Goal: Task Accomplishment & Management: Use online tool/utility

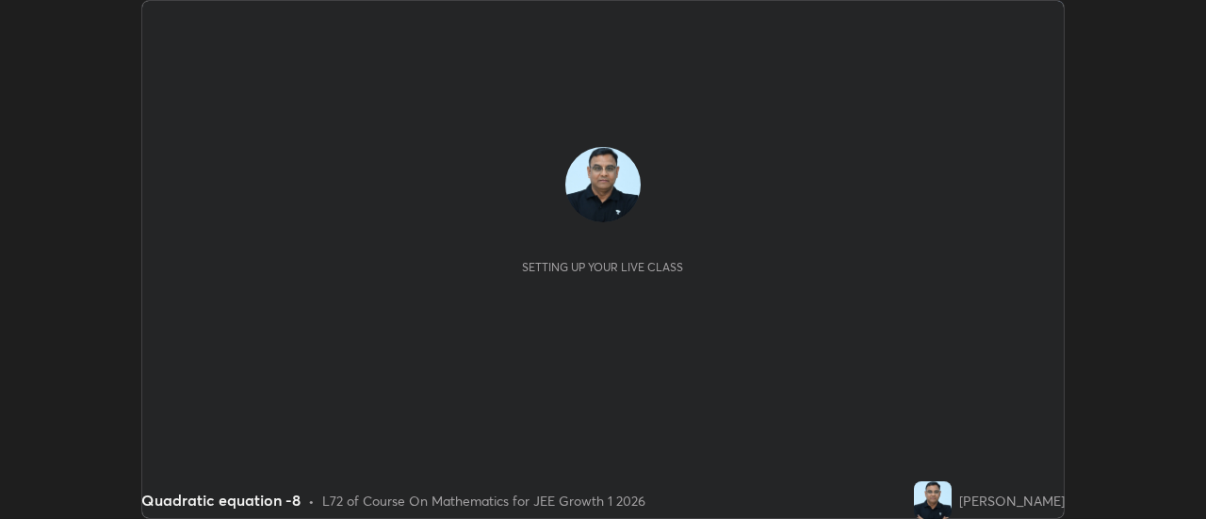
scroll to position [519, 1205]
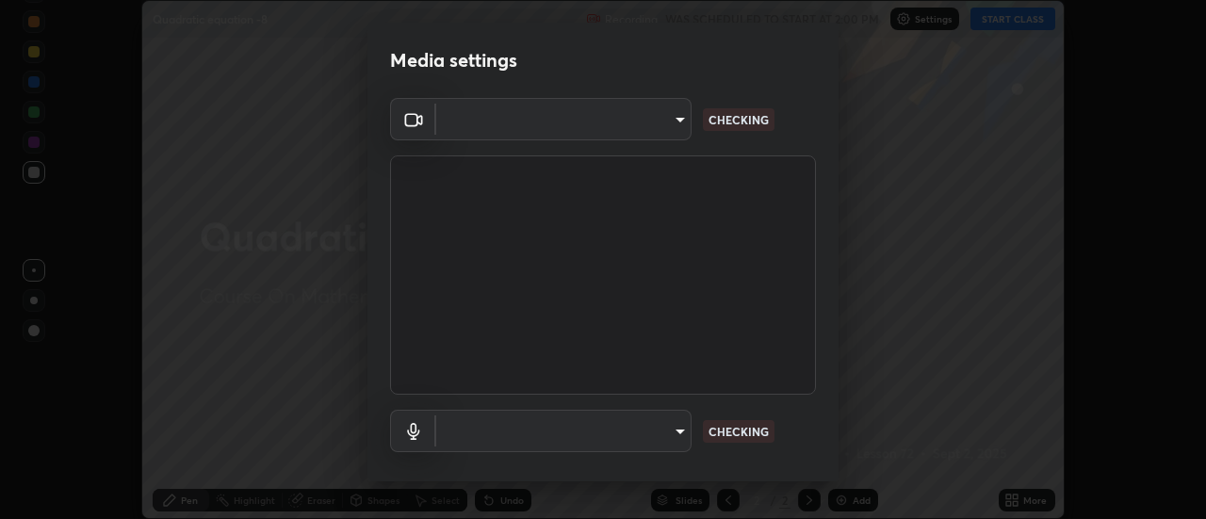
type input "1769541d7db8b910b2b6aaf592df5ff8660c63acaad49df9064175df0c6f581f"
type input "communications"
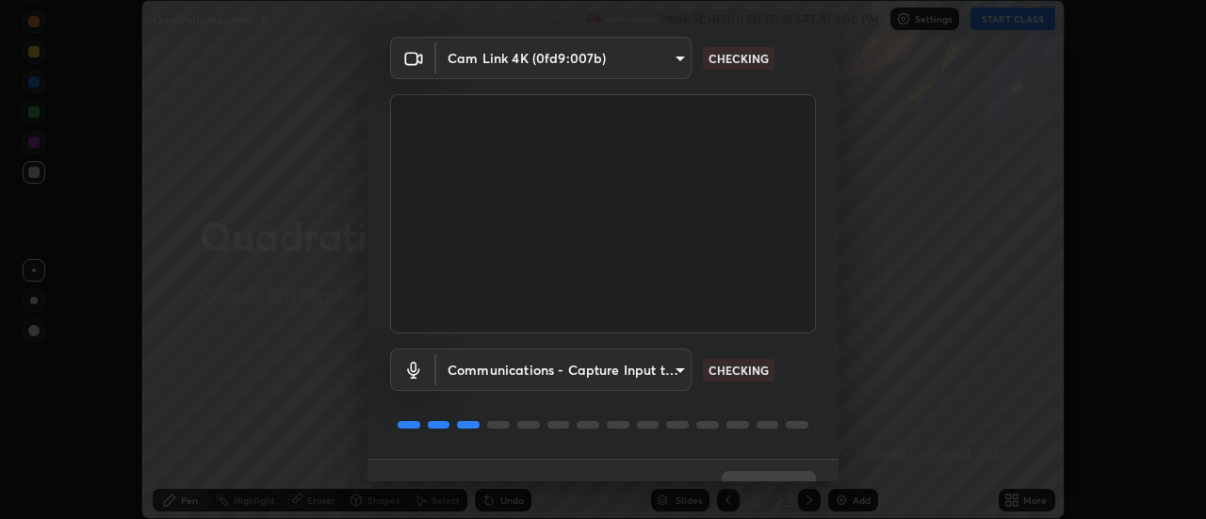
scroll to position [99, 0]
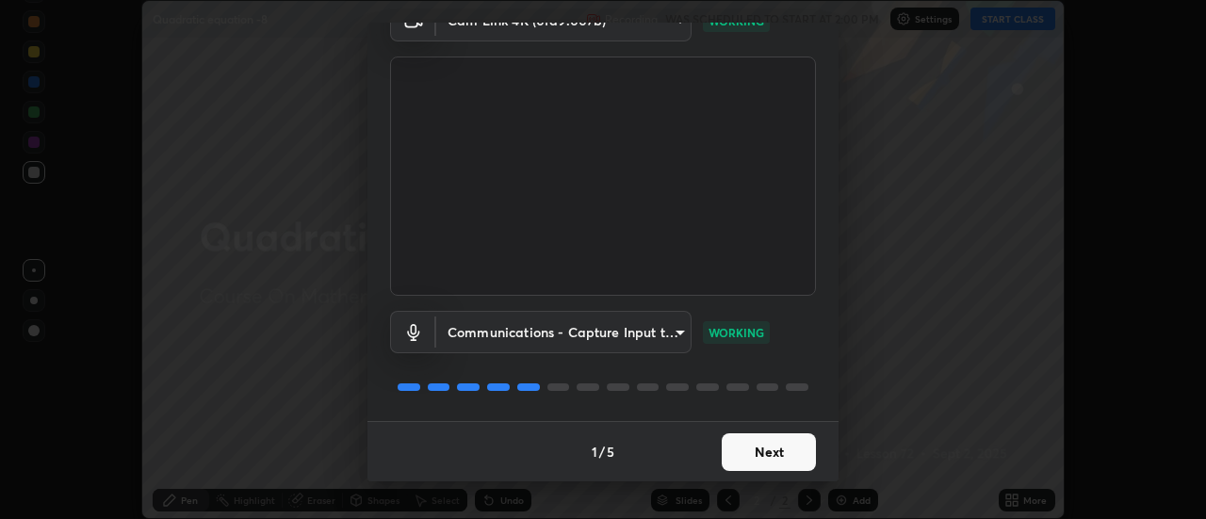
click at [793, 449] on button "Next" at bounding box center [769, 452] width 94 height 38
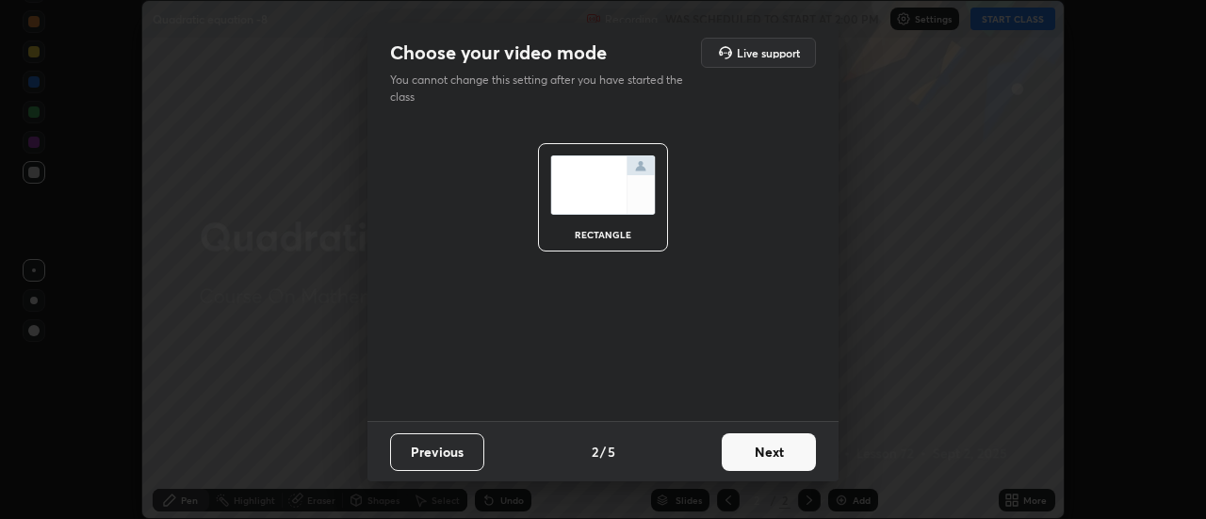
click at [803, 451] on button "Next" at bounding box center [769, 452] width 94 height 38
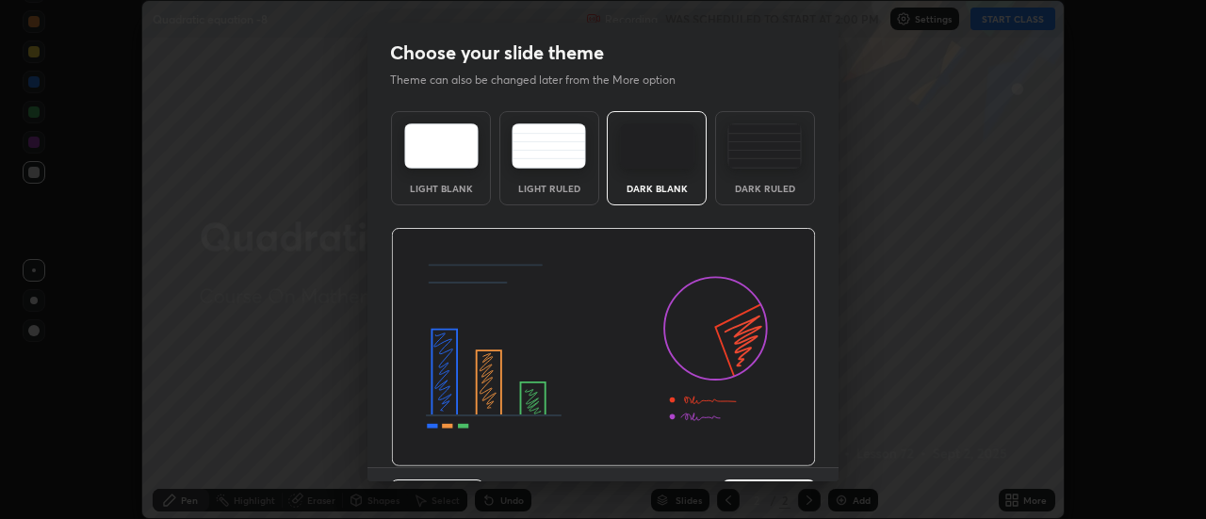
scroll to position [46, 0]
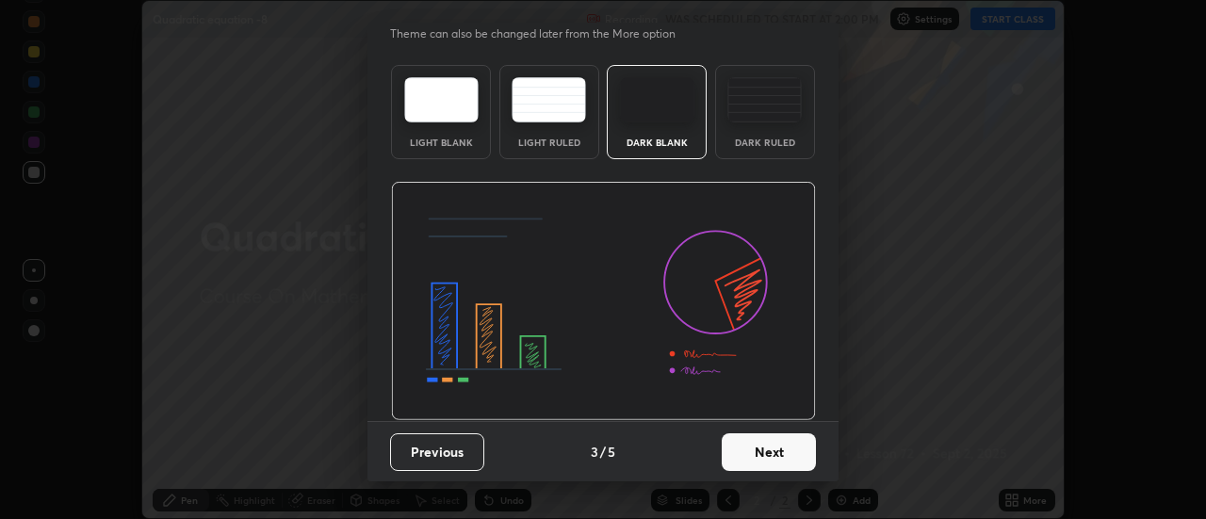
click at [797, 453] on button "Next" at bounding box center [769, 452] width 94 height 38
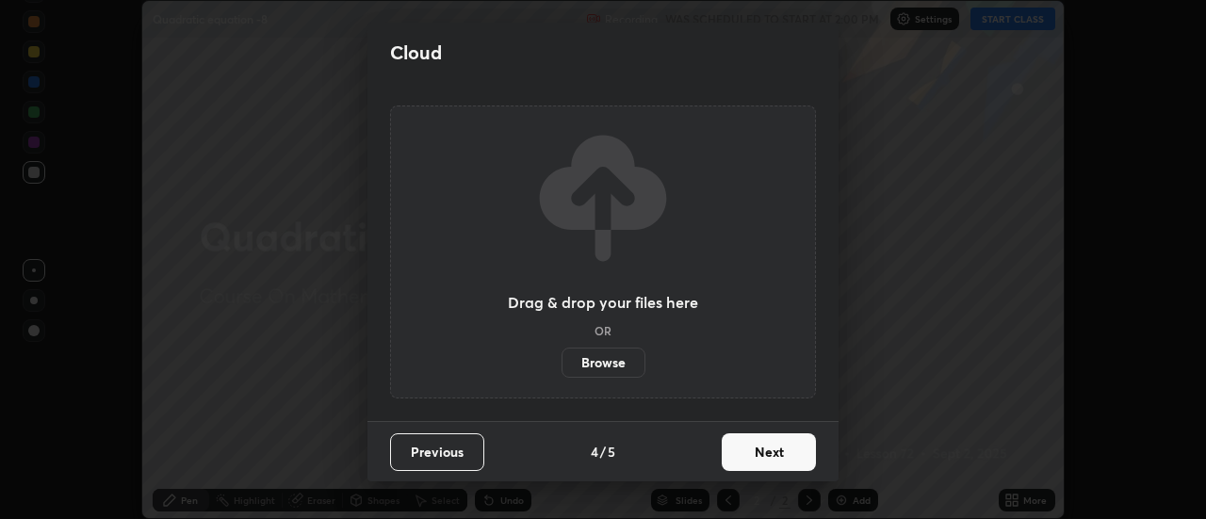
click at [806, 453] on button "Next" at bounding box center [769, 452] width 94 height 38
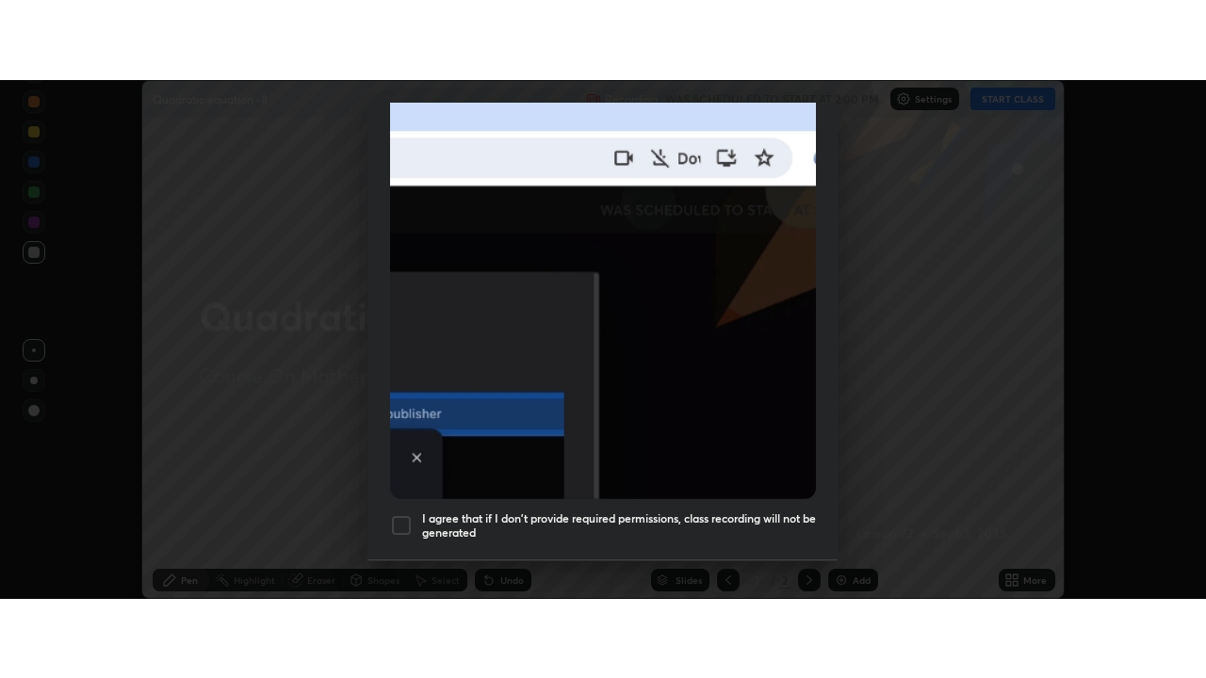
scroll to position [483, 0]
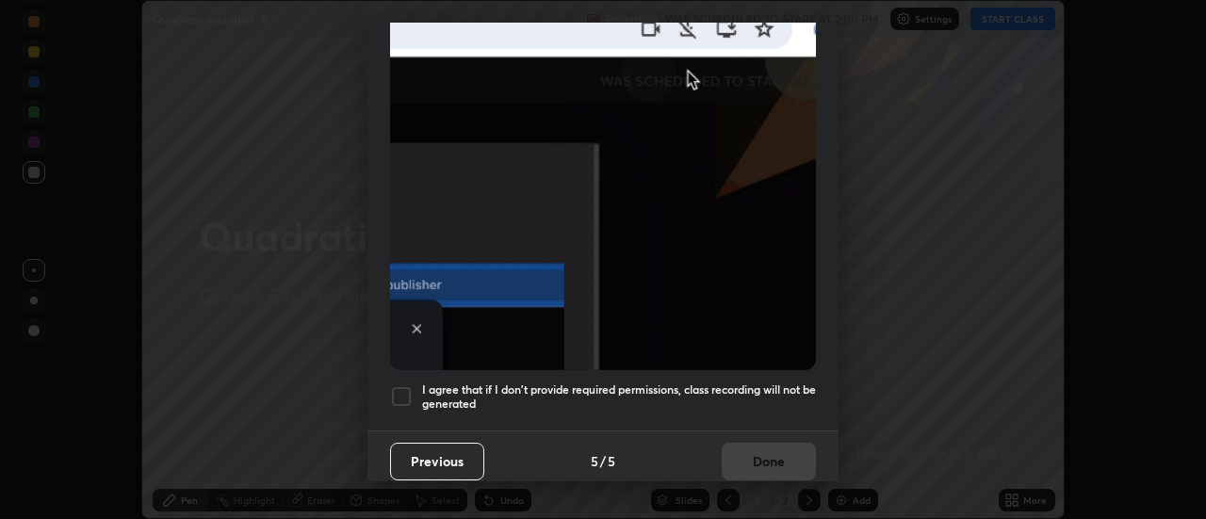
click at [412, 387] on div at bounding box center [401, 396] width 23 height 23
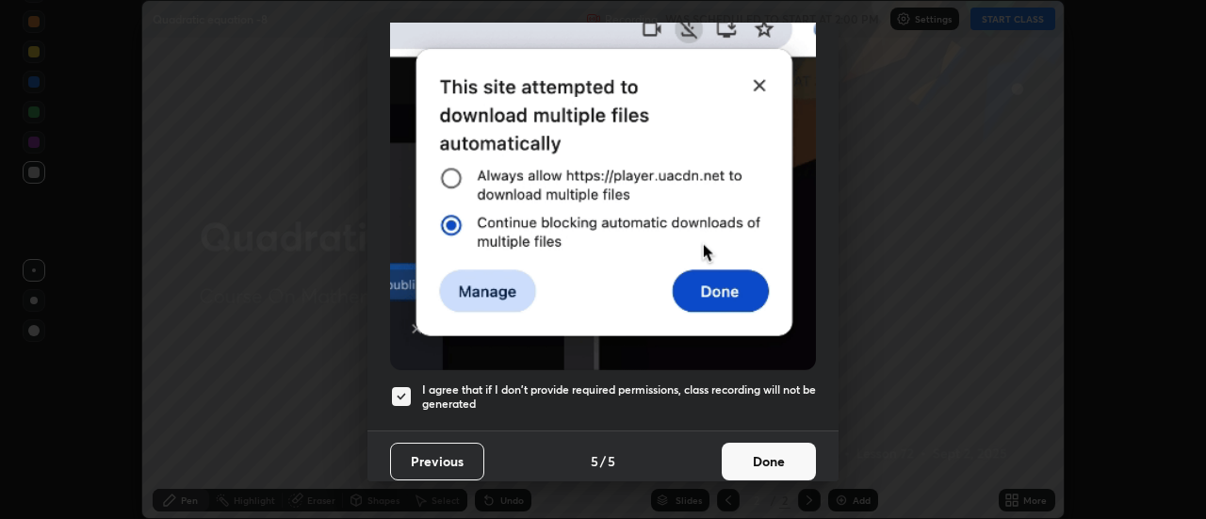
click at [768, 447] on button "Done" at bounding box center [769, 462] width 94 height 38
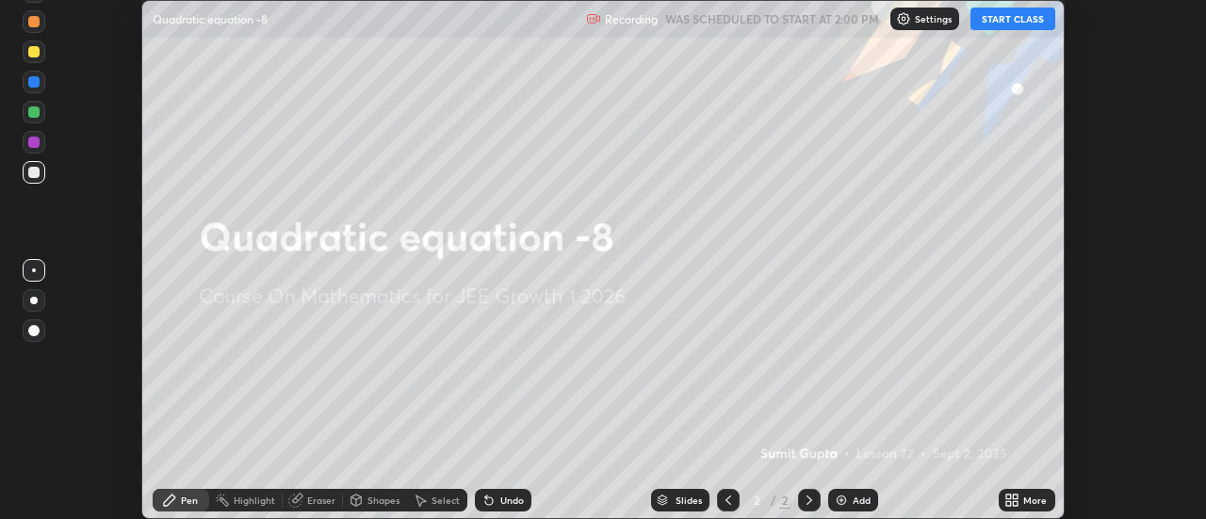
click at [854, 497] on div "Add" at bounding box center [862, 500] width 18 height 9
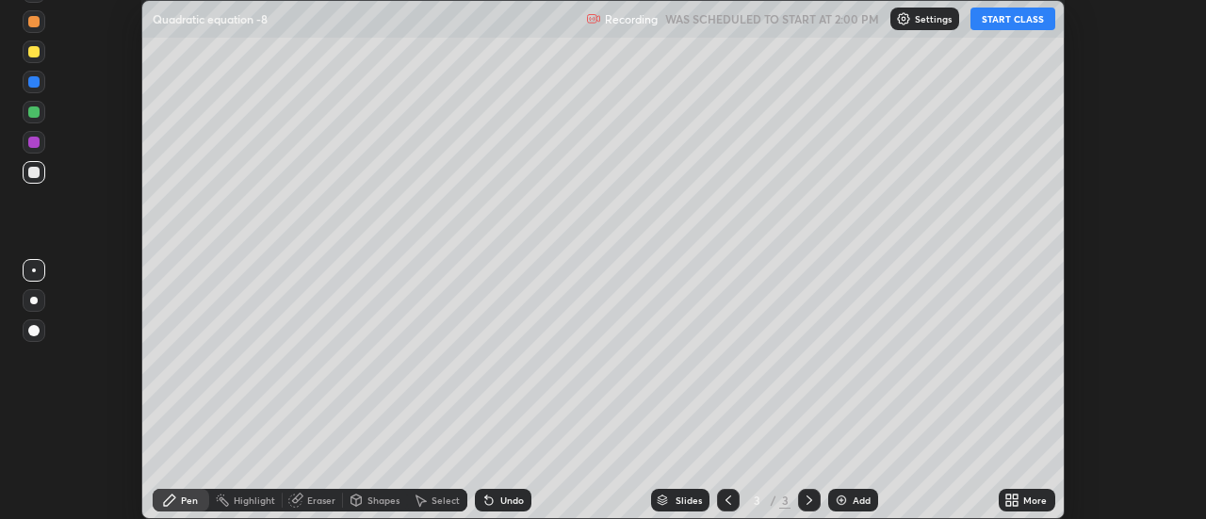
click at [1033, 496] on div "More" at bounding box center [1035, 500] width 24 height 9
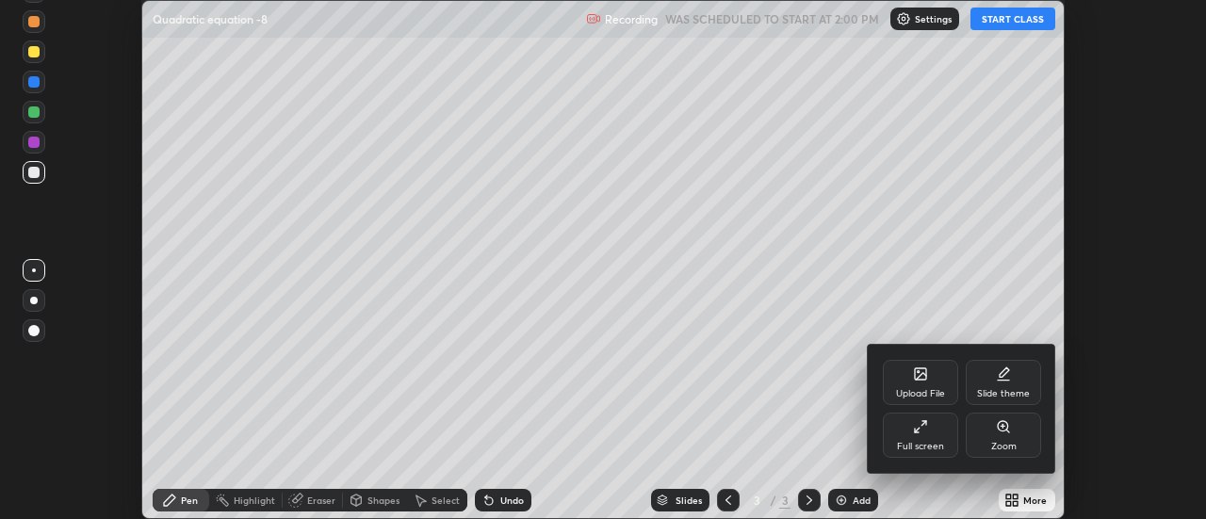
click at [942, 444] on div "Full screen" at bounding box center [920, 446] width 47 height 9
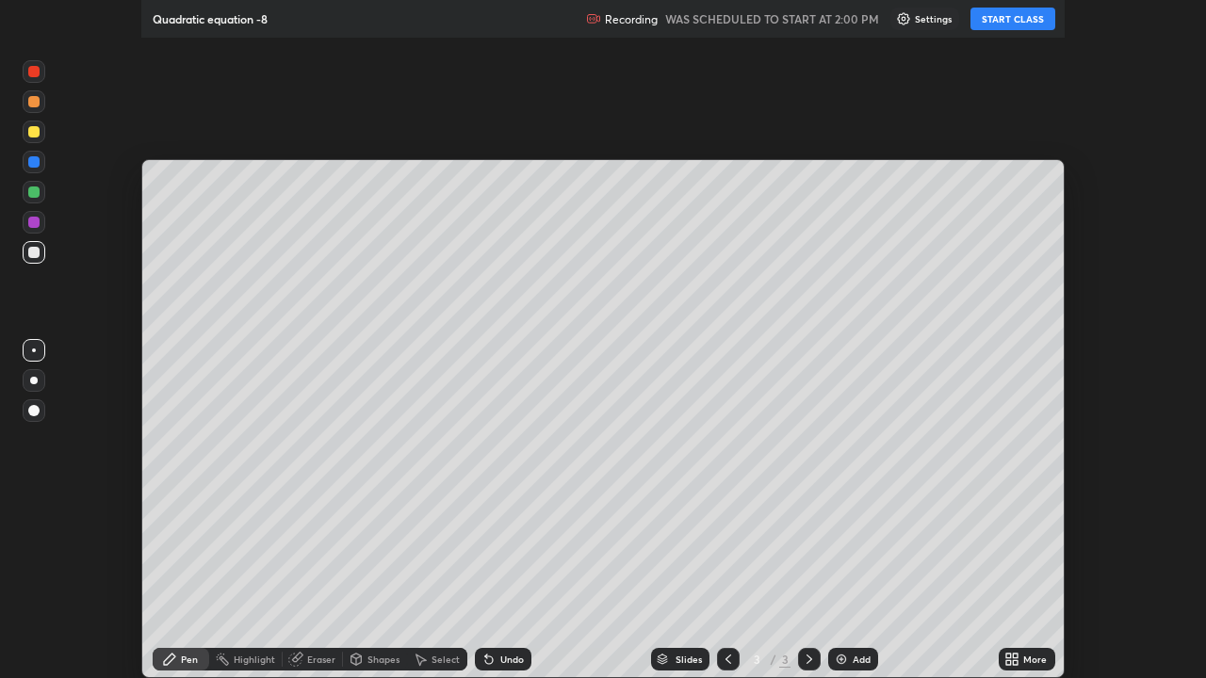
scroll to position [678, 1206]
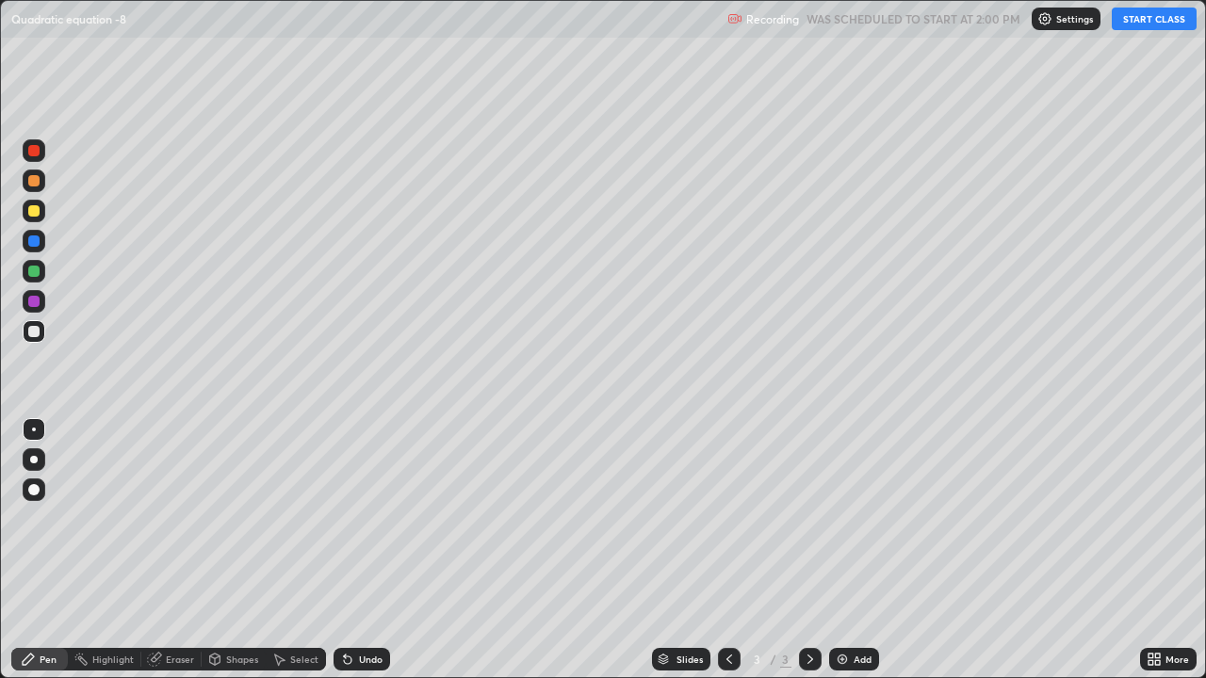
click at [1146, 19] on button "START CLASS" at bounding box center [1154, 19] width 85 height 23
click at [370, 518] on div "Undo" at bounding box center [371, 659] width 24 height 9
click at [854, 518] on div "Add" at bounding box center [863, 659] width 18 height 9
click at [737, 518] on div at bounding box center [729, 659] width 23 height 23
click at [811, 518] on icon at bounding box center [810, 659] width 15 height 15
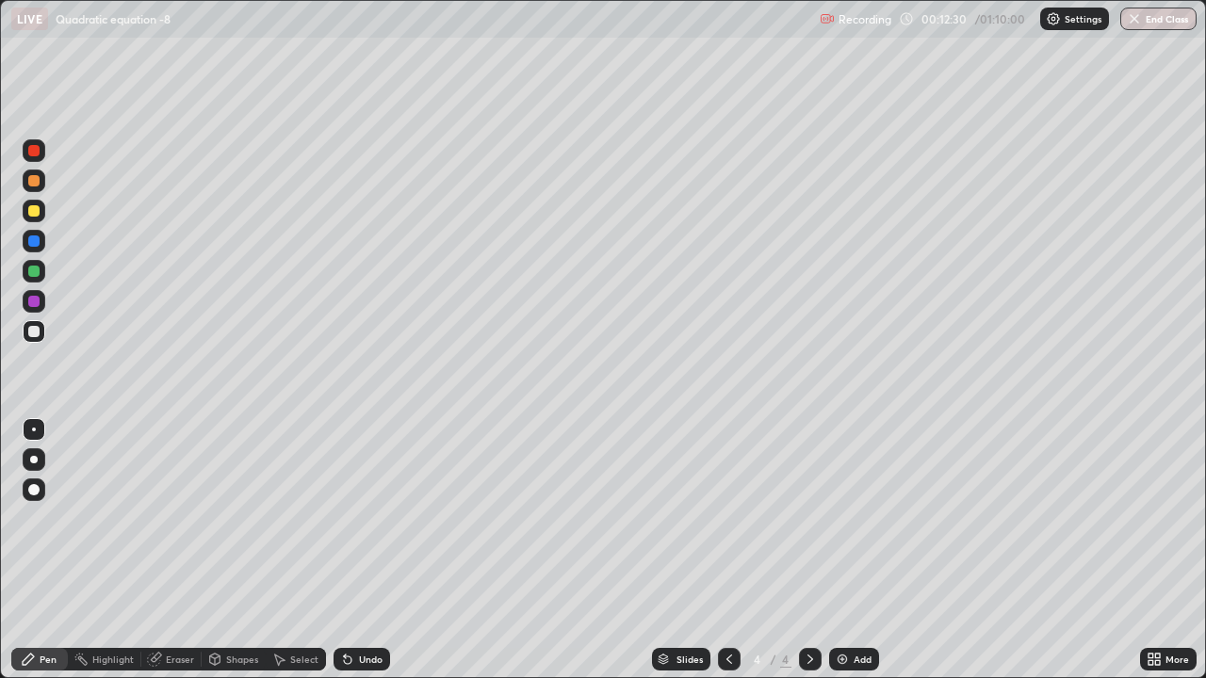
click at [191, 518] on div "Eraser" at bounding box center [180, 659] width 28 height 9
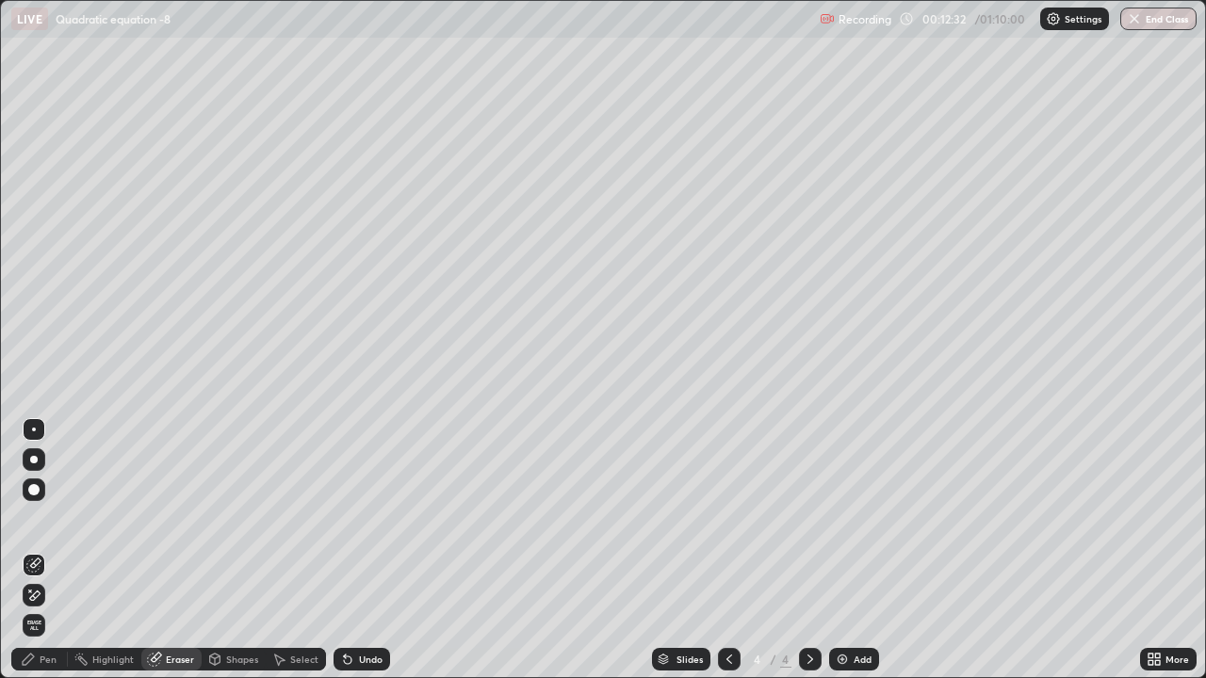
click at [52, 518] on div "Pen" at bounding box center [39, 659] width 57 height 23
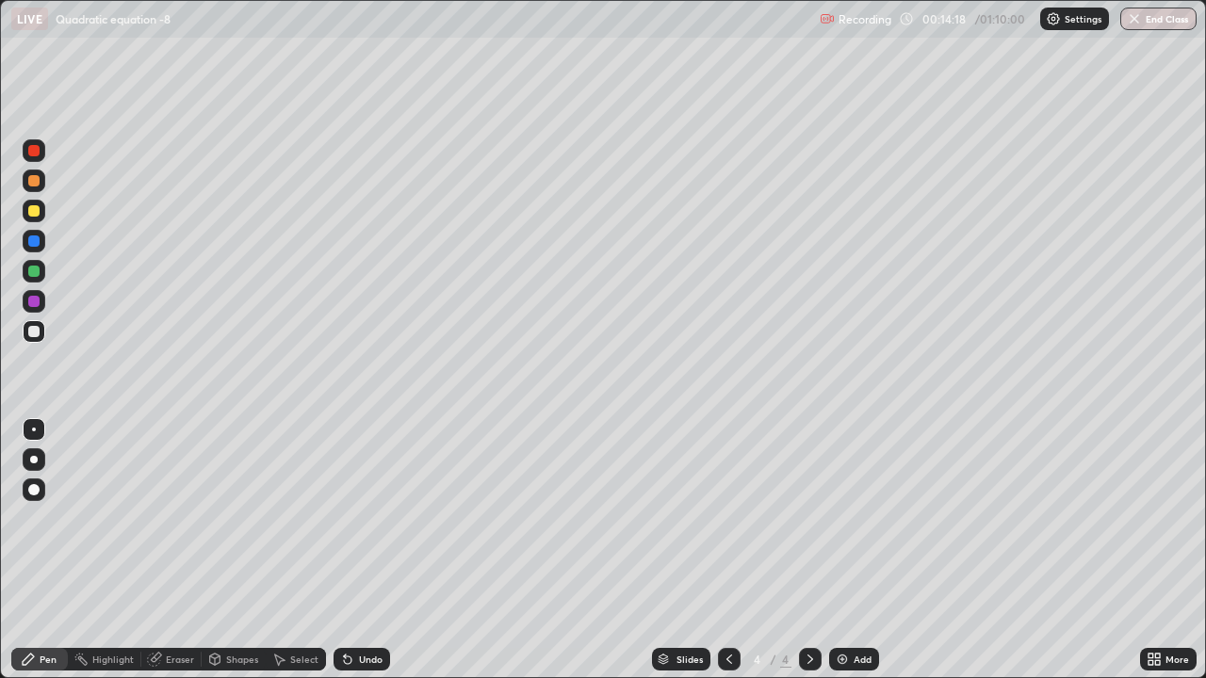
click at [727, 518] on icon at bounding box center [729, 659] width 15 height 15
click at [809, 518] on icon at bounding box center [810, 659] width 15 height 15
click at [728, 518] on icon at bounding box center [729, 659] width 15 height 15
click at [808, 518] on icon at bounding box center [810, 659] width 15 height 15
click at [728, 518] on icon at bounding box center [729, 659] width 15 height 15
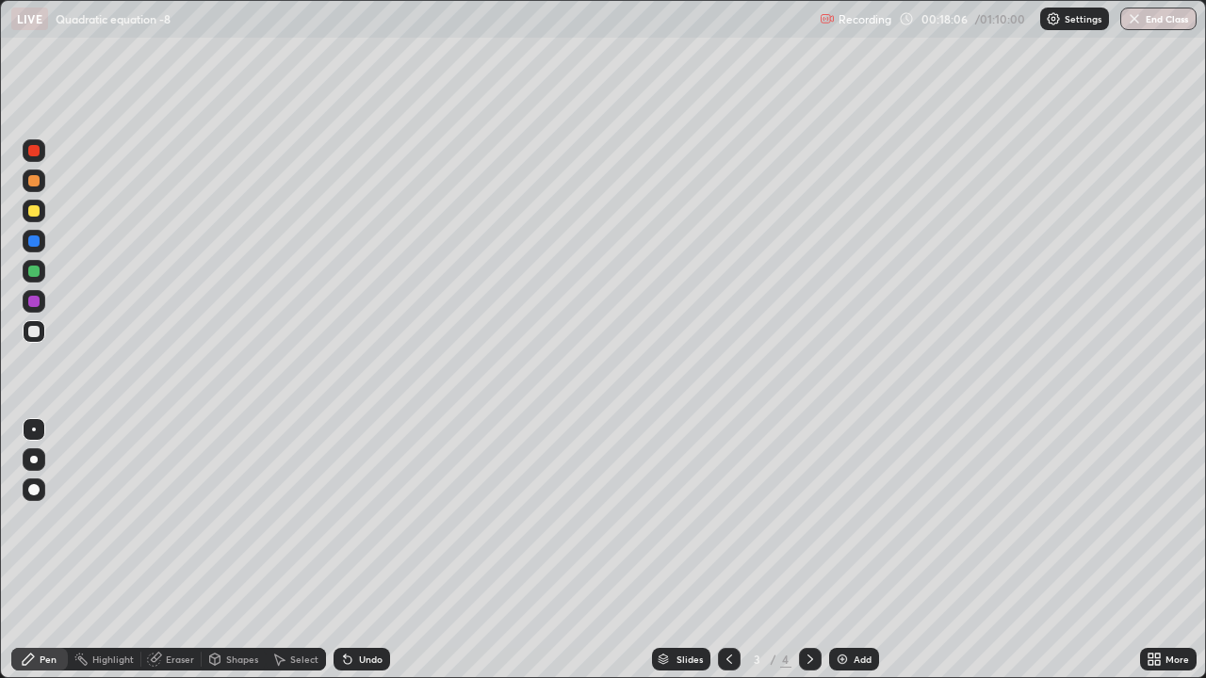
click at [809, 518] on icon at bounding box center [810, 659] width 15 height 15
click at [727, 518] on icon at bounding box center [729, 659] width 15 height 15
click at [811, 518] on icon at bounding box center [810, 659] width 15 height 15
click at [857, 518] on div "Add" at bounding box center [863, 659] width 18 height 9
click at [369, 518] on div "Undo" at bounding box center [362, 659] width 57 height 23
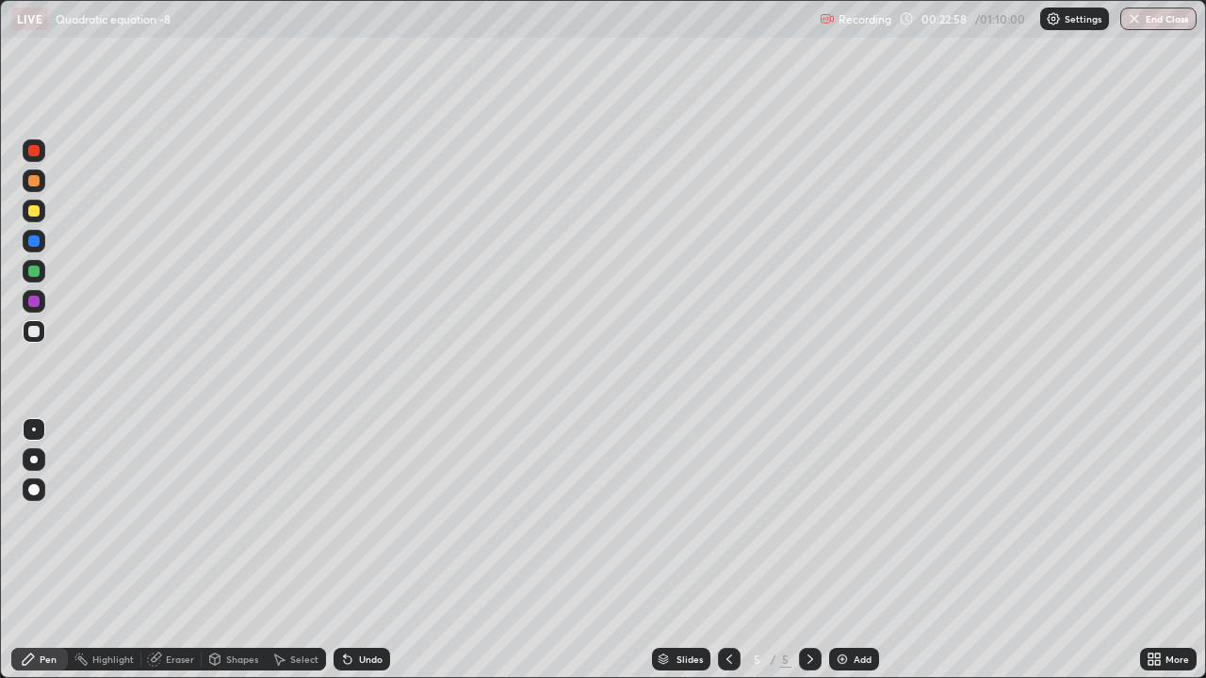
click at [377, 518] on div "Undo" at bounding box center [371, 659] width 24 height 9
click at [378, 518] on div "Undo" at bounding box center [371, 659] width 24 height 9
click at [378, 518] on div "Undo" at bounding box center [362, 659] width 57 height 23
click at [377, 518] on div "Undo" at bounding box center [362, 659] width 57 height 23
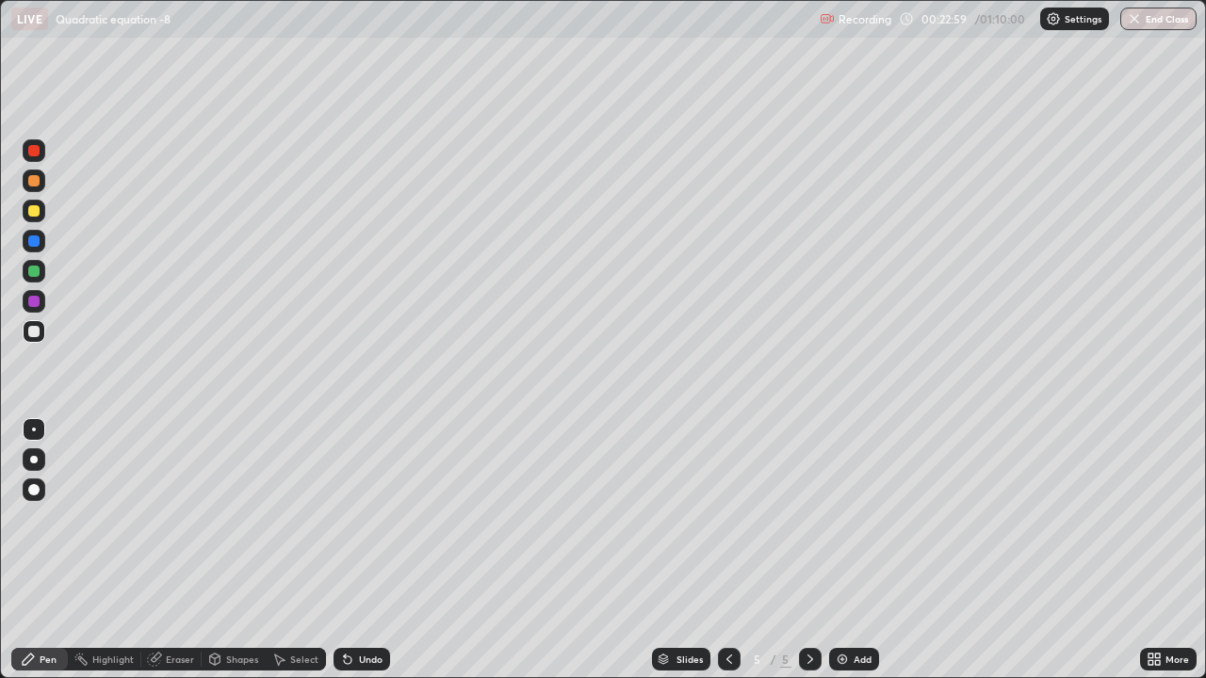
click at [377, 518] on div "Undo" at bounding box center [362, 659] width 57 height 23
click at [376, 518] on div "Undo" at bounding box center [362, 659] width 57 height 23
click at [375, 518] on div "Undo" at bounding box center [362, 659] width 57 height 23
click at [373, 518] on div "Undo" at bounding box center [362, 659] width 57 height 23
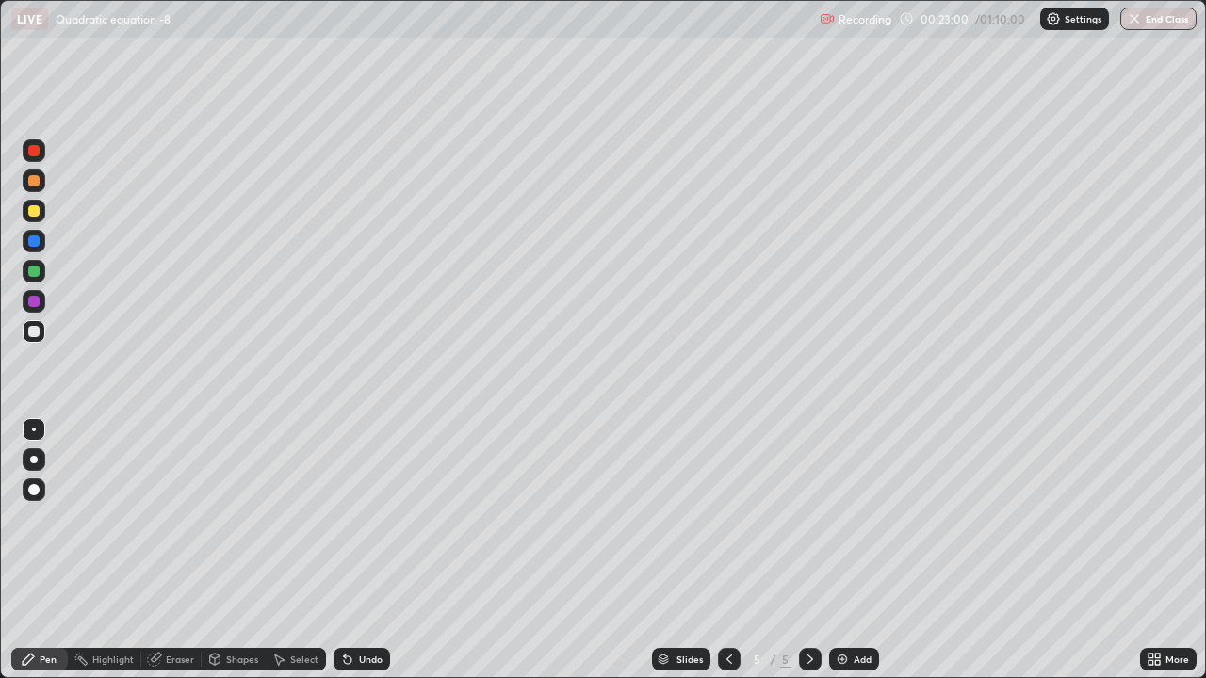
click at [372, 518] on div "Undo" at bounding box center [358, 660] width 64 height 38
click at [370, 518] on div "Undo" at bounding box center [362, 659] width 57 height 23
click at [373, 518] on div "Undo" at bounding box center [362, 659] width 57 height 23
click at [373, 518] on div "Undo" at bounding box center [371, 659] width 24 height 9
click at [373, 518] on div "Undo" at bounding box center [362, 659] width 57 height 23
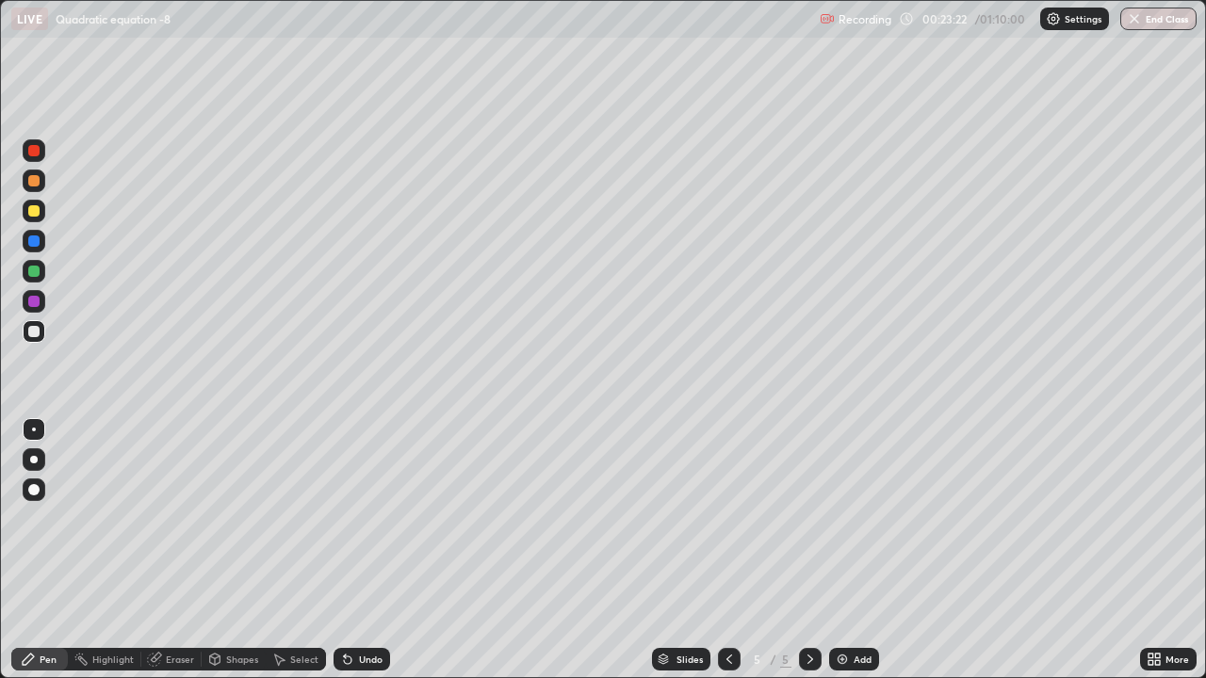
click at [179, 518] on div "Eraser" at bounding box center [180, 659] width 28 height 9
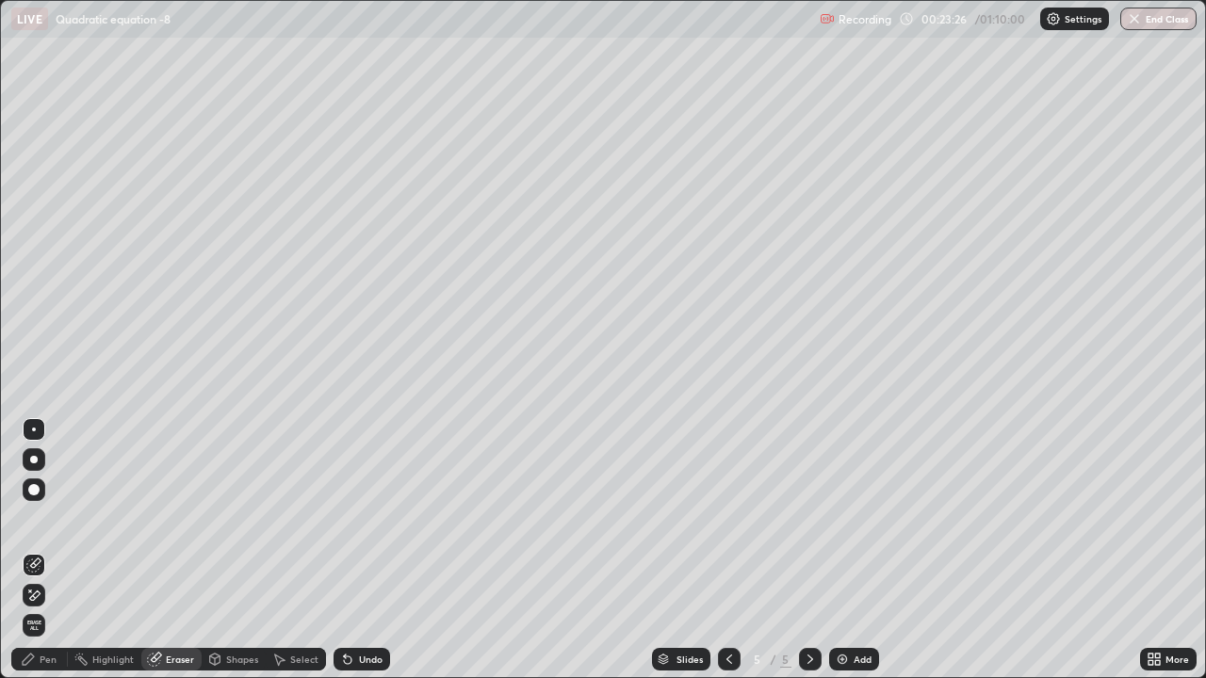
click at [50, 518] on div "Pen" at bounding box center [48, 659] width 17 height 9
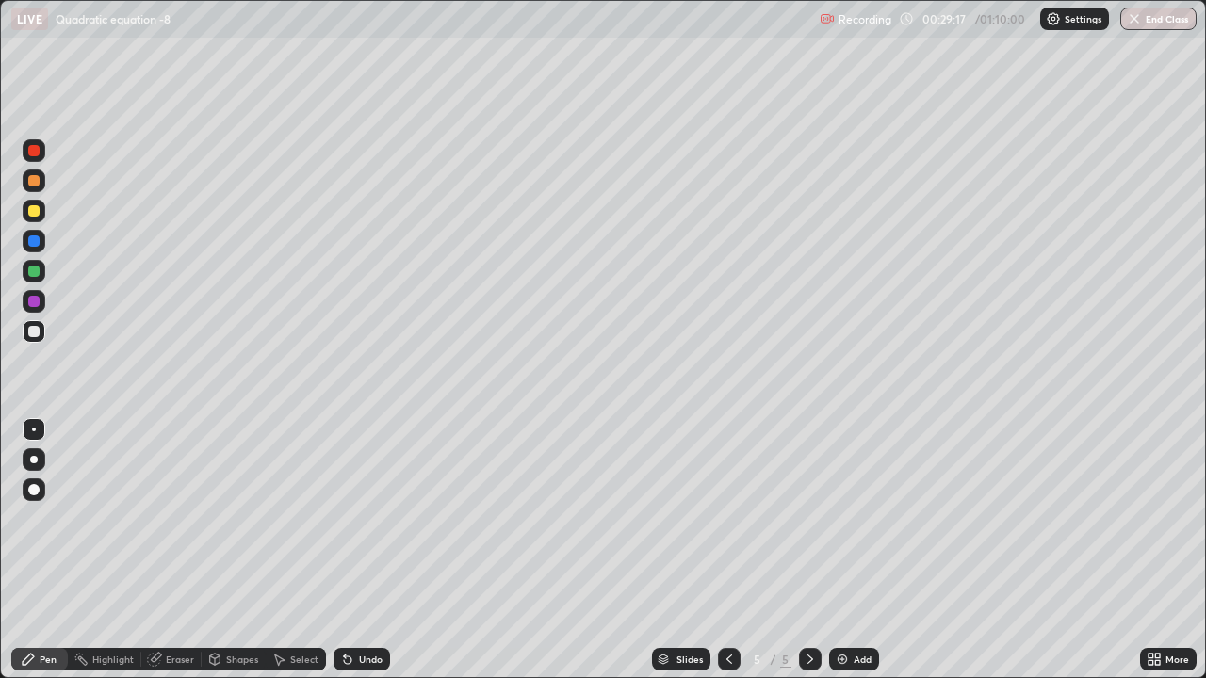
click at [195, 518] on div "Eraser" at bounding box center [171, 659] width 60 height 23
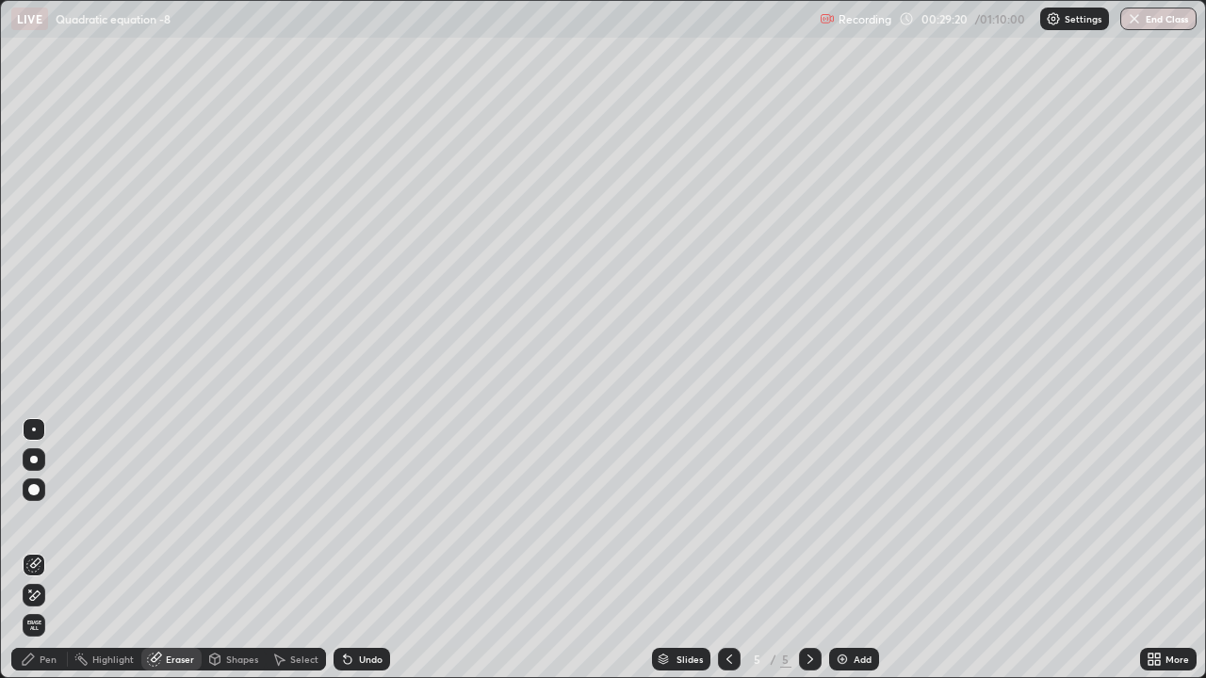
click at [60, 518] on div "Pen" at bounding box center [39, 659] width 57 height 23
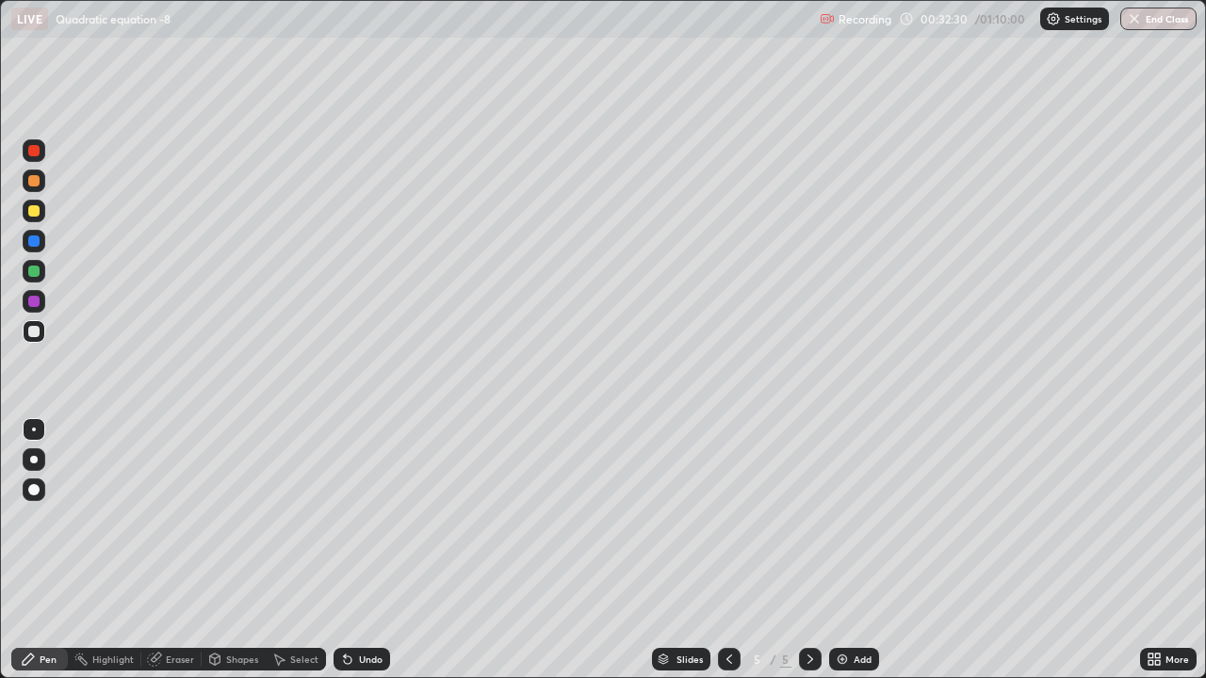
click at [851, 518] on div "Add" at bounding box center [854, 659] width 50 height 23
click at [861, 518] on div "Add" at bounding box center [863, 659] width 18 height 9
click at [727, 518] on icon at bounding box center [729, 659] width 15 height 15
click at [809, 518] on icon at bounding box center [811, 659] width 6 height 9
click at [846, 518] on div "Add" at bounding box center [854, 659] width 50 height 23
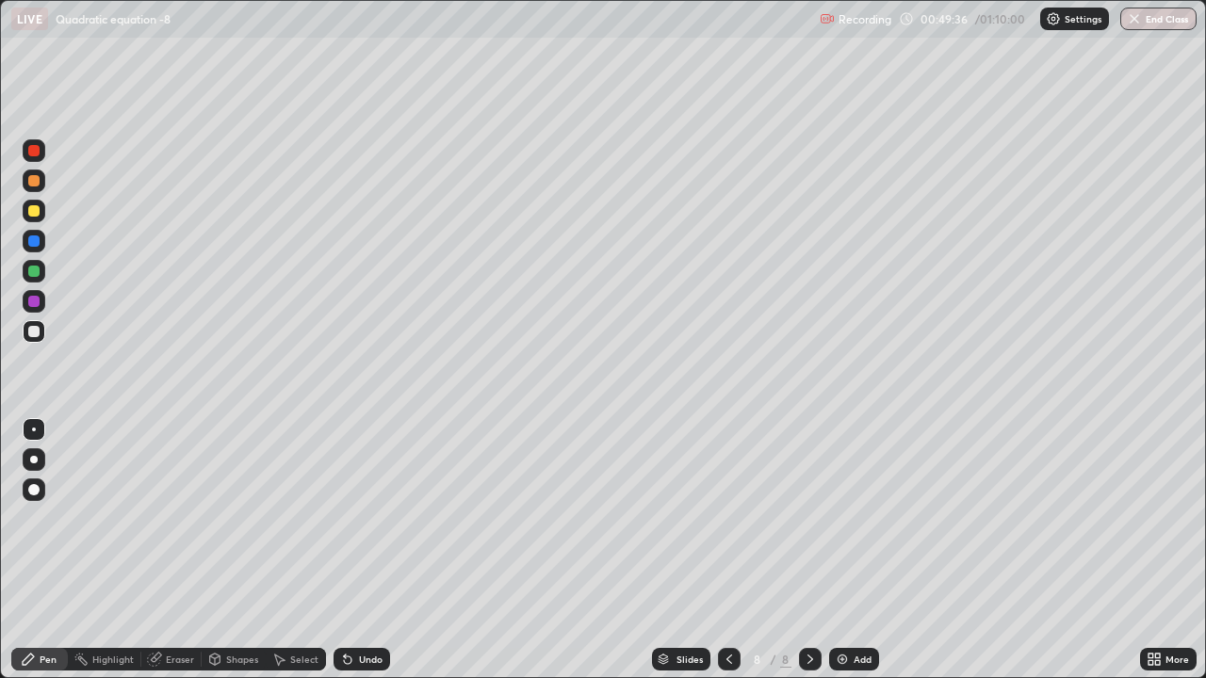
click at [369, 518] on div "Undo" at bounding box center [371, 659] width 24 height 9
click at [861, 518] on div "Add" at bounding box center [863, 659] width 18 height 9
click at [727, 518] on icon at bounding box center [729, 659] width 15 height 15
click at [808, 518] on icon at bounding box center [810, 659] width 15 height 15
click at [845, 518] on img at bounding box center [842, 659] width 15 height 15
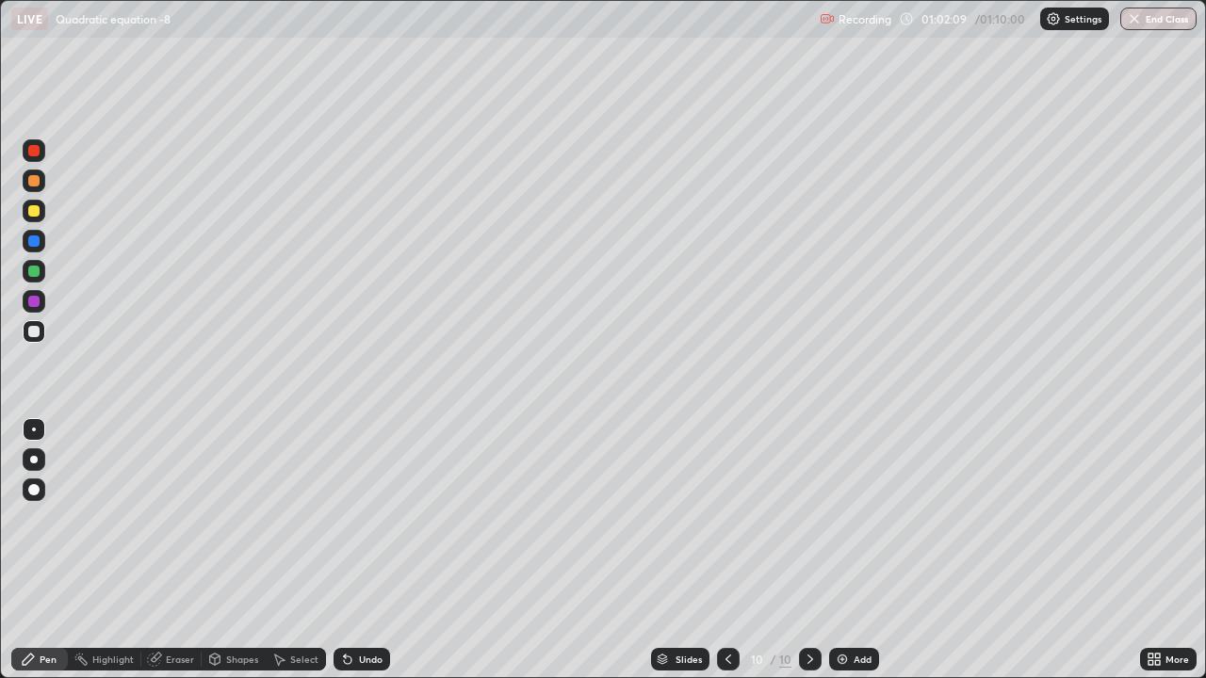
click at [1167, 20] on button "End Class" at bounding box center [1158, 19] width 76 height 23
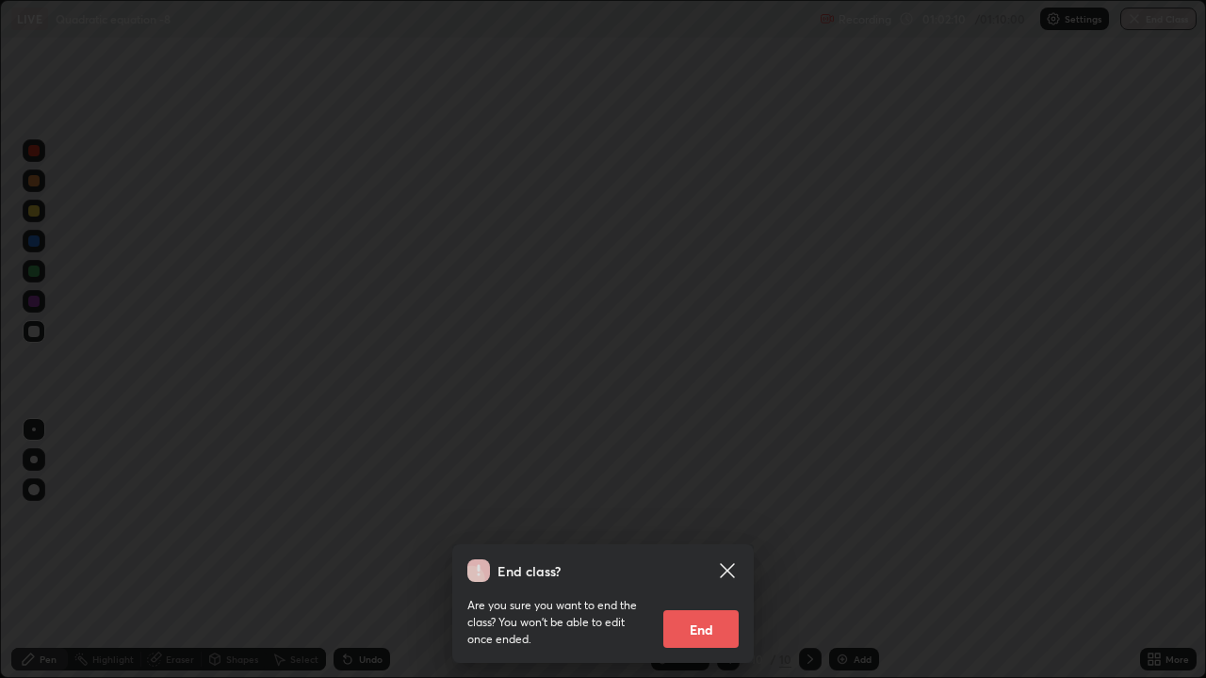
click at [737, 518] on button "End" at bounding box center [700, 630] width 75 height 38
